Goal: Ask a question

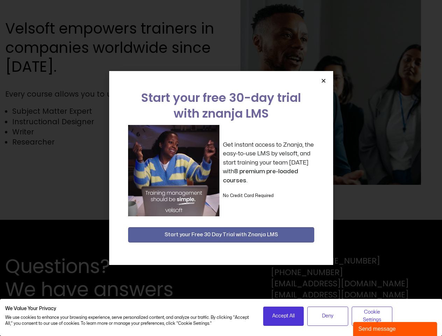
click at [221, 168] on div "Get instant access to Znanja, the easy-to-use LMS by velsoft, and start trainin…" at bounding box center [221, 170] width 186 height 91
click at [323, 80] on icon "Close" at bounding box center [323, 80] width 5 height 5
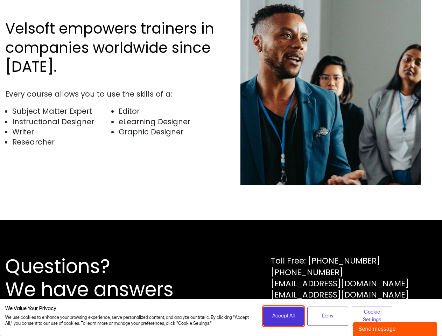
click at [283, 316] on span "Accept All" at bounding box center [283, 316] width 22 height 8
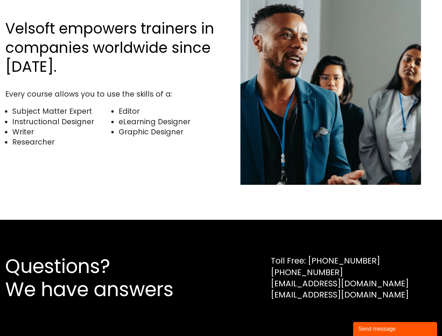
click at [327, 316] on div "Questions? We have answers Toll Free: [PHONE_NUMBER] [PHONE_NUMBER] [EMAIL_ADDR…" at bounding box center [221, 278] width 442 height 116
click at [372, 316] on div "Questions? We have answers Toll Free: [PHONE_NUMBER] [PHONE_NUMBER] [EMAIL_ADDR…" at bounding box center [221, 278] width 442 height 116
click at [395, 329] on div "Send message" at bounding box center [394, 329] width 73 height 8
